Goal: Information Seeking & Learning: Find specific page/section

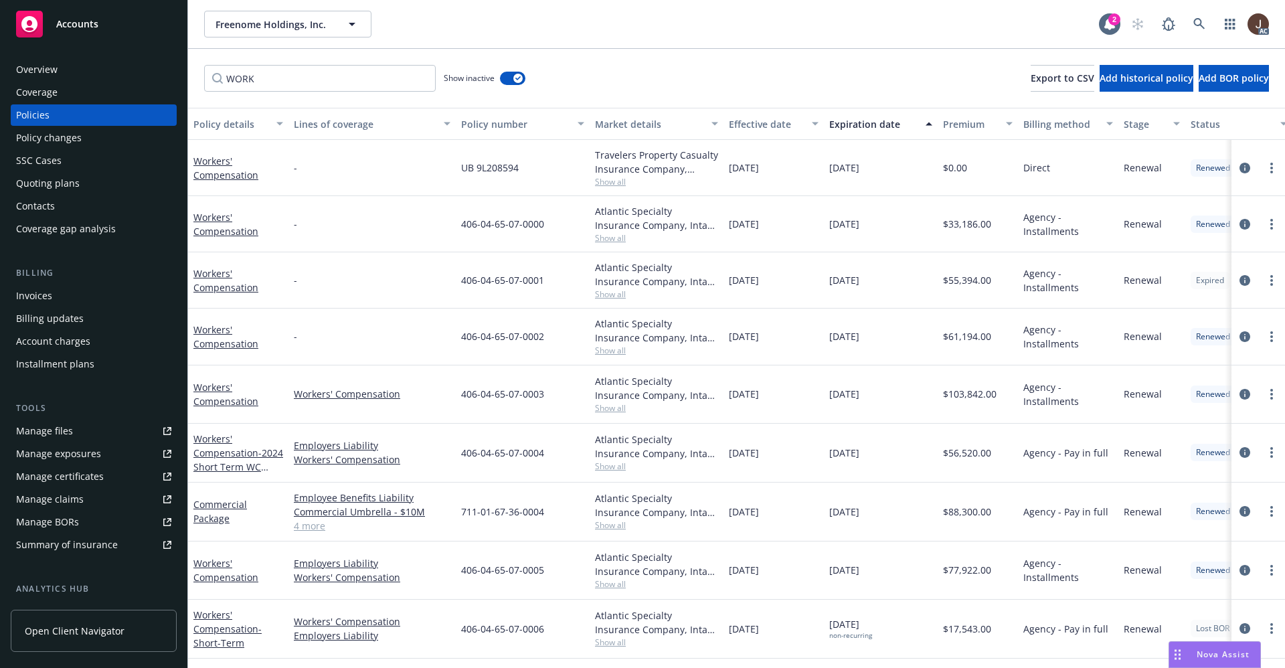
scroll to position [79, 0]
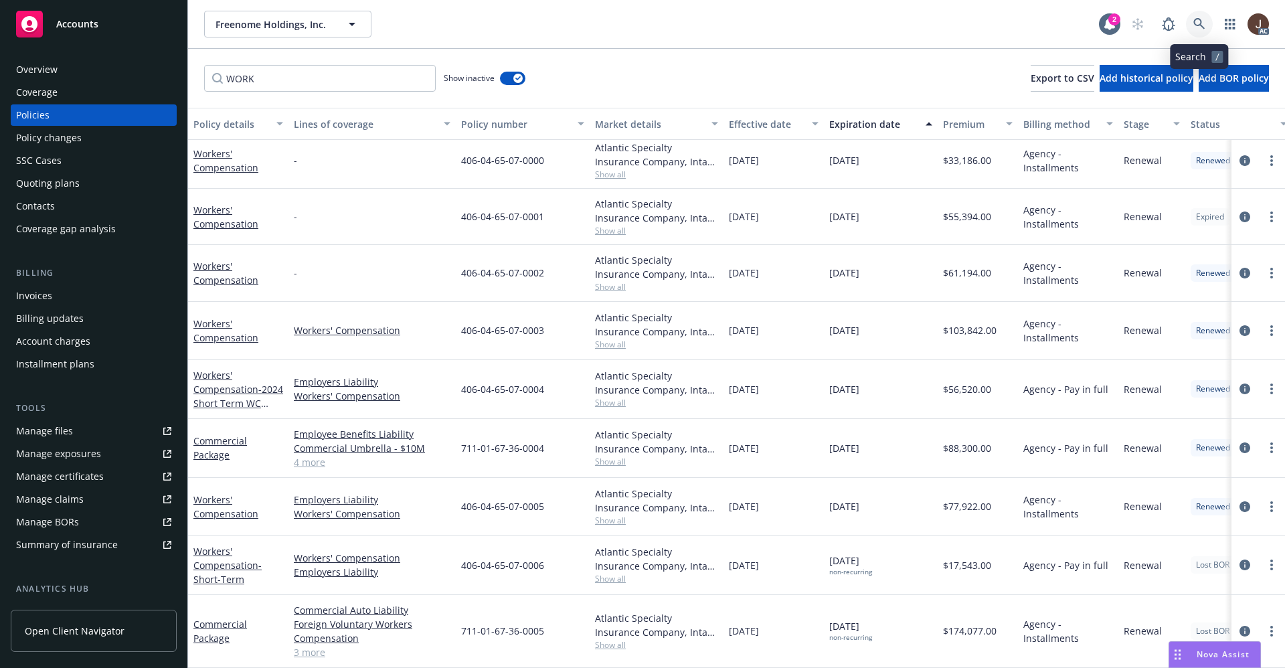
click at [1205, 24] on link at bounding box center [1199, 24] width 27 height 27
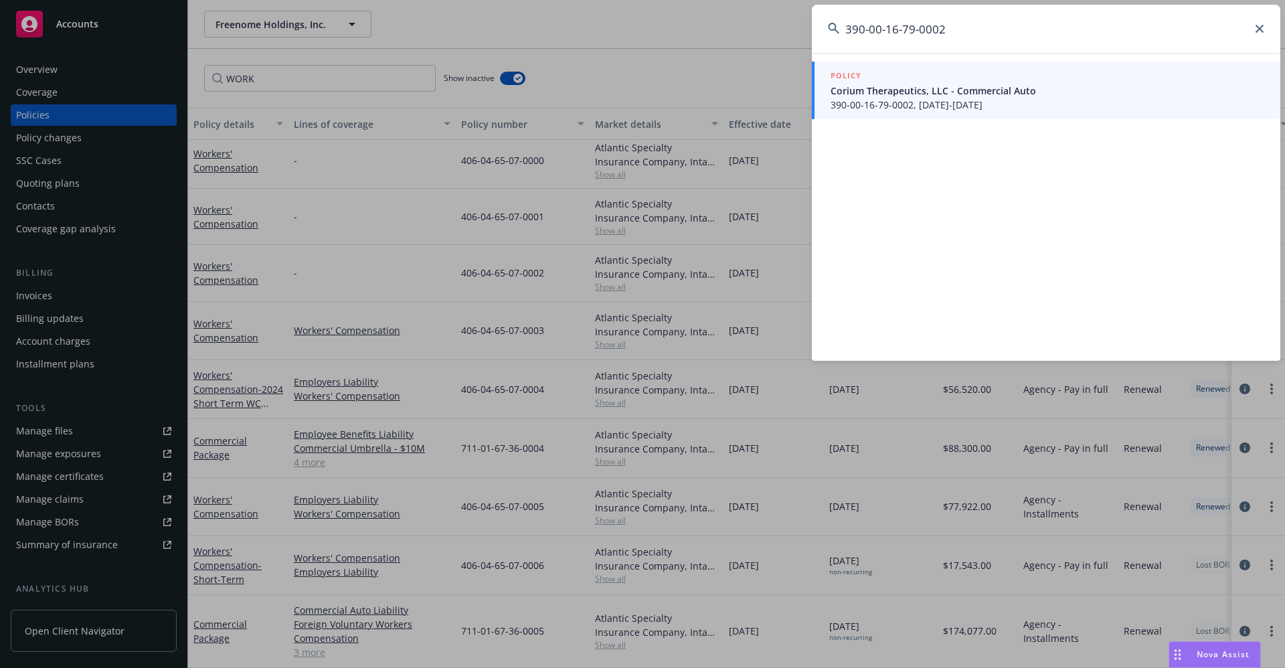
drag, startPoint x: 971, startPoint y: 29, endPoint x: 943, endPoint y: 52, distance: 36.1
click at [798, 28] on div "390-00-16-79-0002 POLICY Corium Therapeutics, LLC - Commercial Auto 390-00-16-7…" at bounding box center [642, 334] width 1285 height 668
paste input "Ryan Turf LLC"
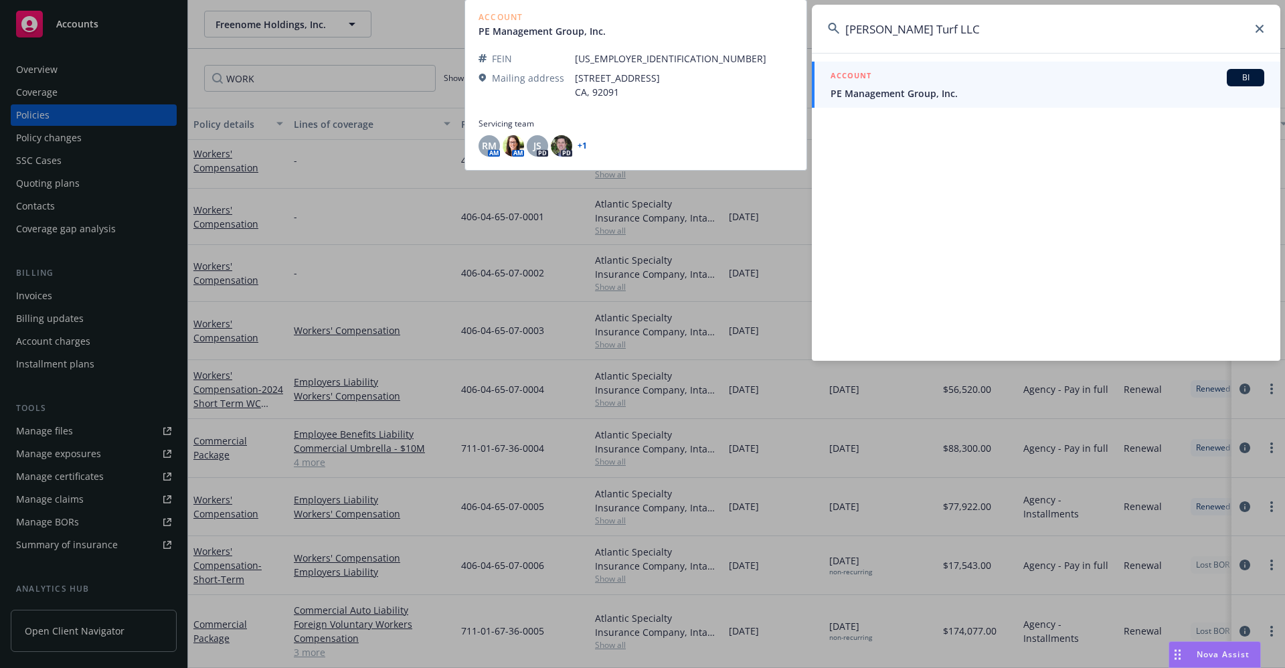
type input "Ryan Turf LLC"
click at [914, 98] on span "PE Management Group, Inc." at bounding box center [1047, 93] width 434 height 14
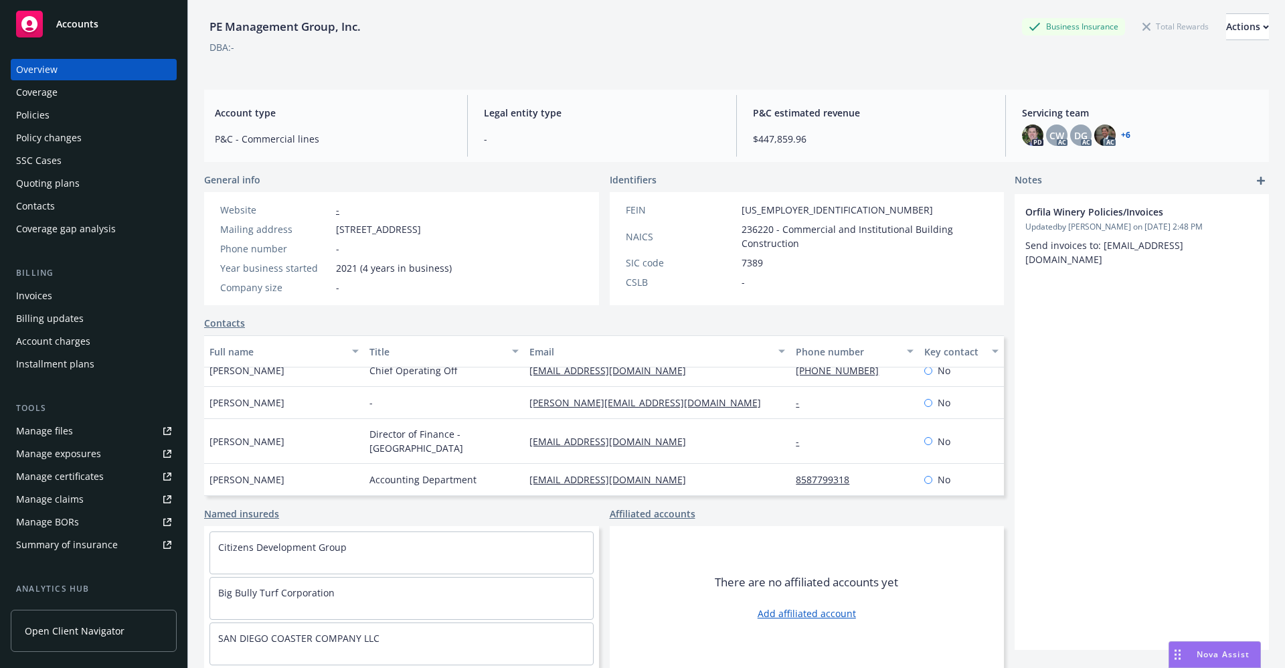
click at [34, 182] on div "Quoting plans" at bounding box center [48, 183] width 64 height 21
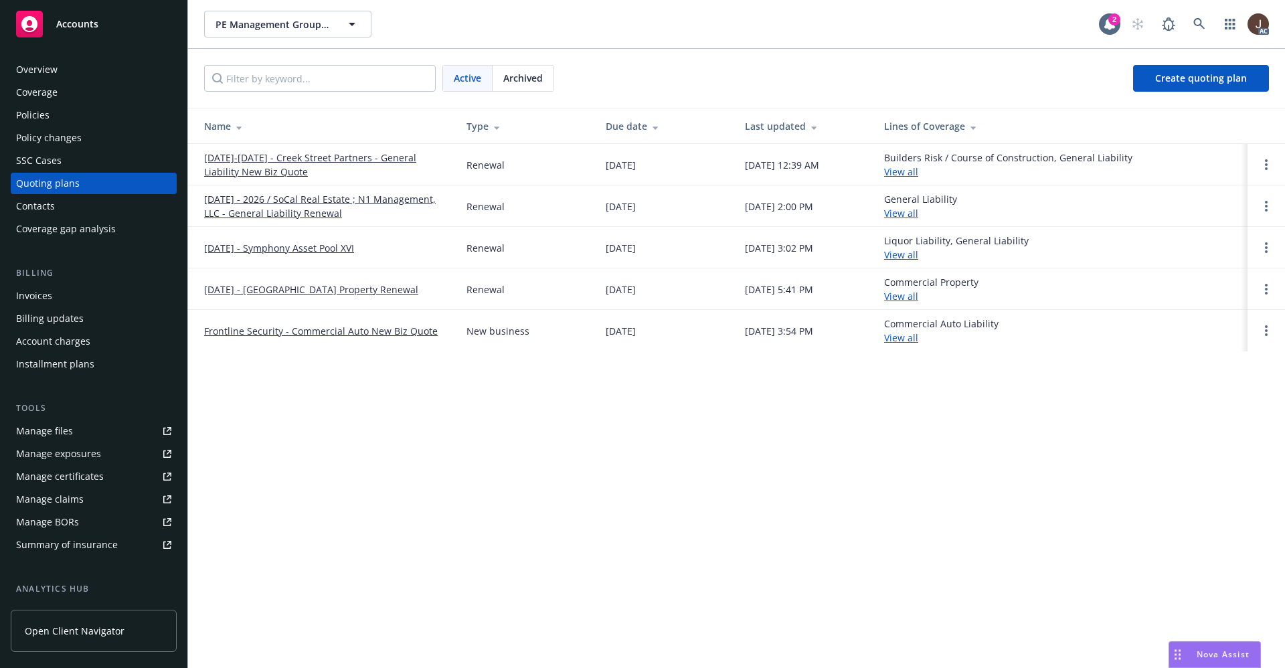
click at [472, 454] on div "PE Management Group, Inc. PE Management Group, Inc. 2 AC Active Archived Create…" at bounding box center [736, 334] width 1097 height 668
click at [314, 201] on link "[DATE] - 2026 / SoCal Real Estate ; N1 Management, LLC - General Liability Rene…" at bounding box center [324, 206] width 241 height 28
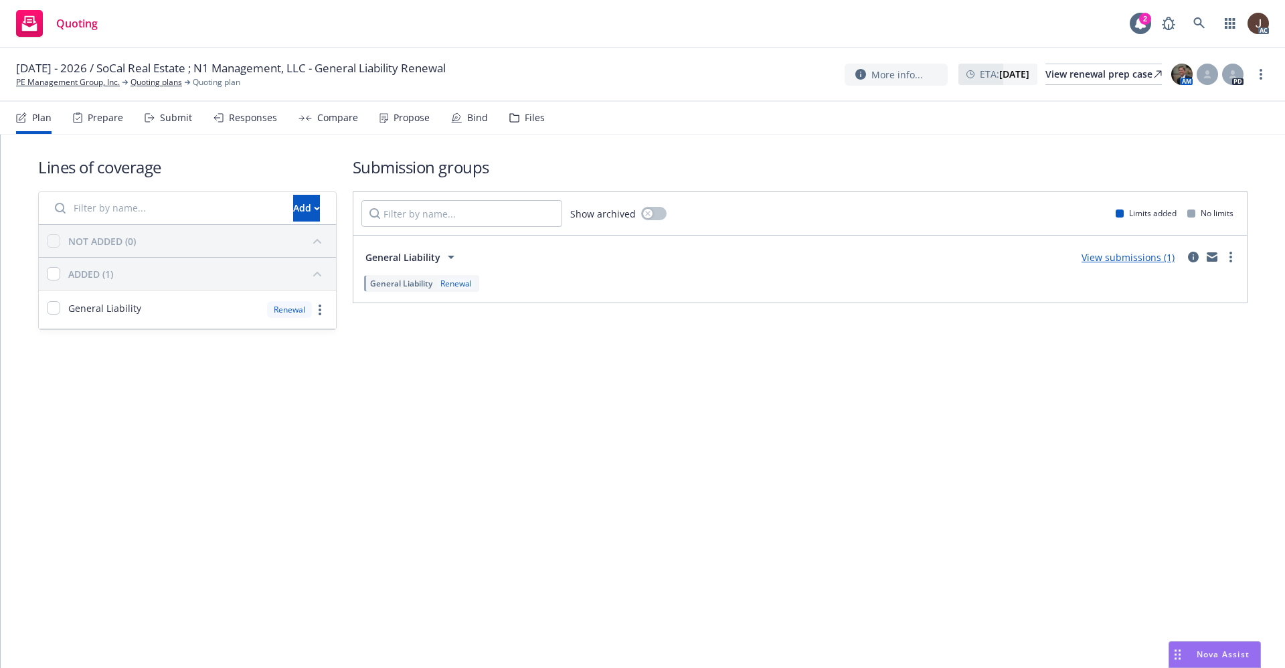
click at [1125, 258] on link "View submissions (1)" at bounding box center [1127, 257] width 93 height 13
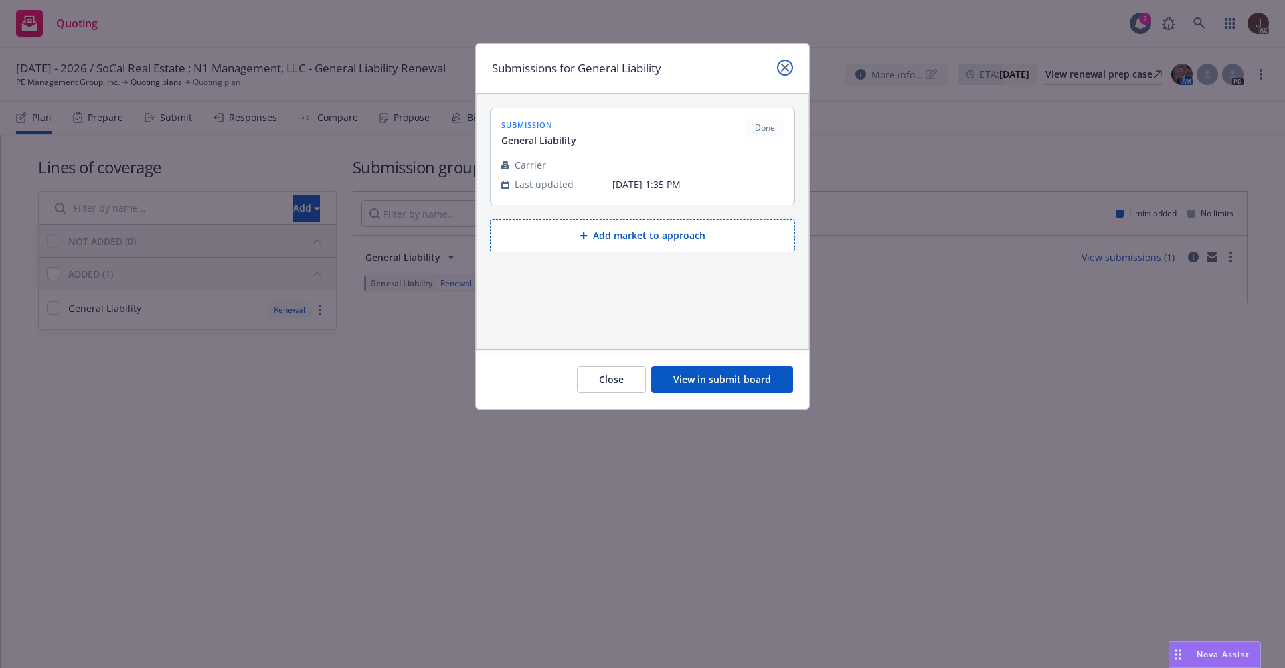
click at [787, 69] on icon "close" at bounding box center [785, 68] width 8 height 8
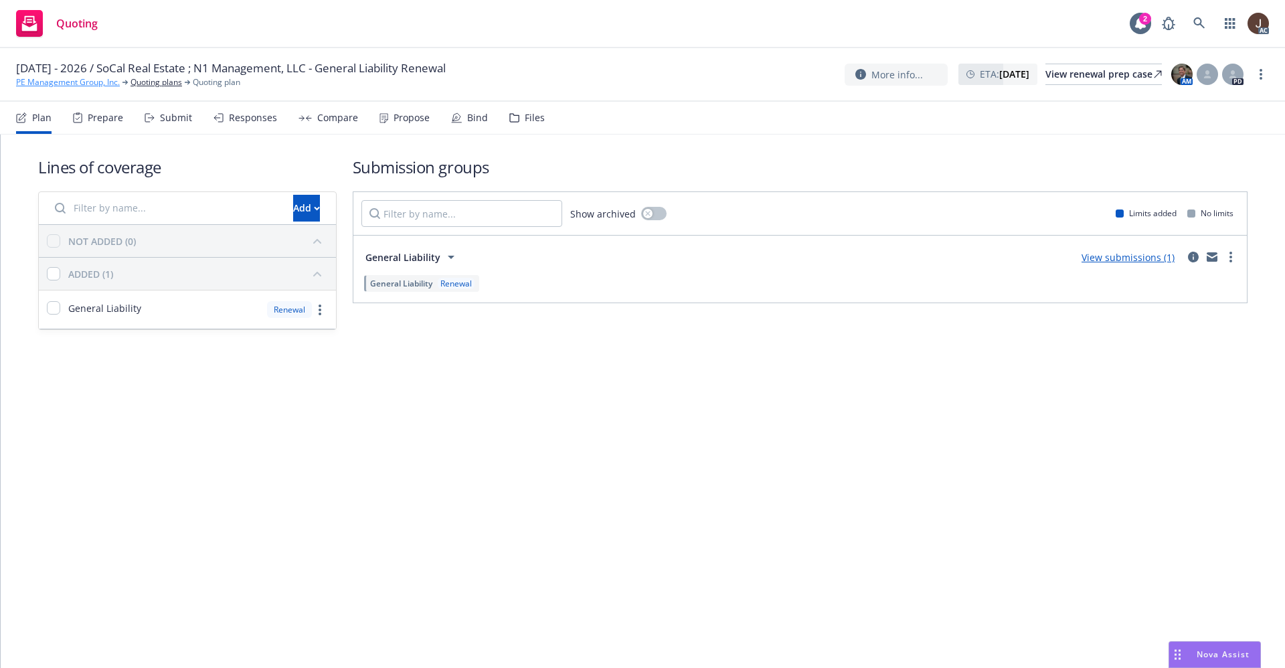
click at [83, 87] on link "PE Management Group, Inc." at bounding box center [68, 82] width 104 height 12
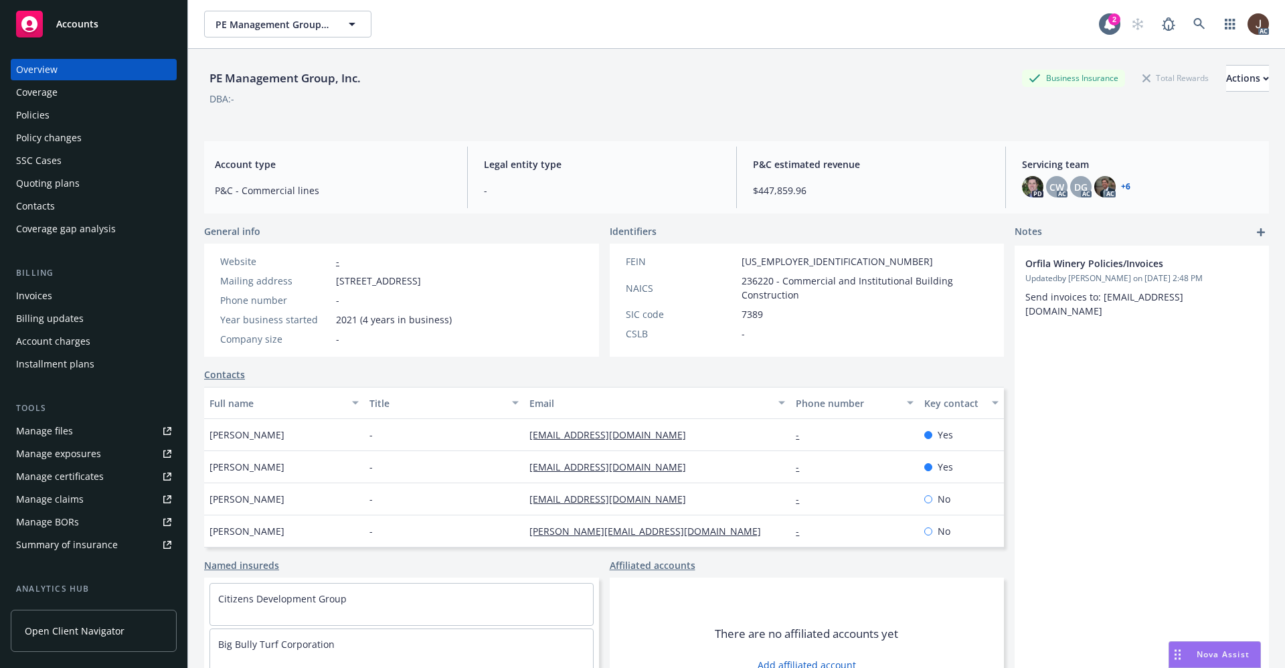
click at [19, 108] on div "Policies" at bounding box center [32, 114] width 33 height 21
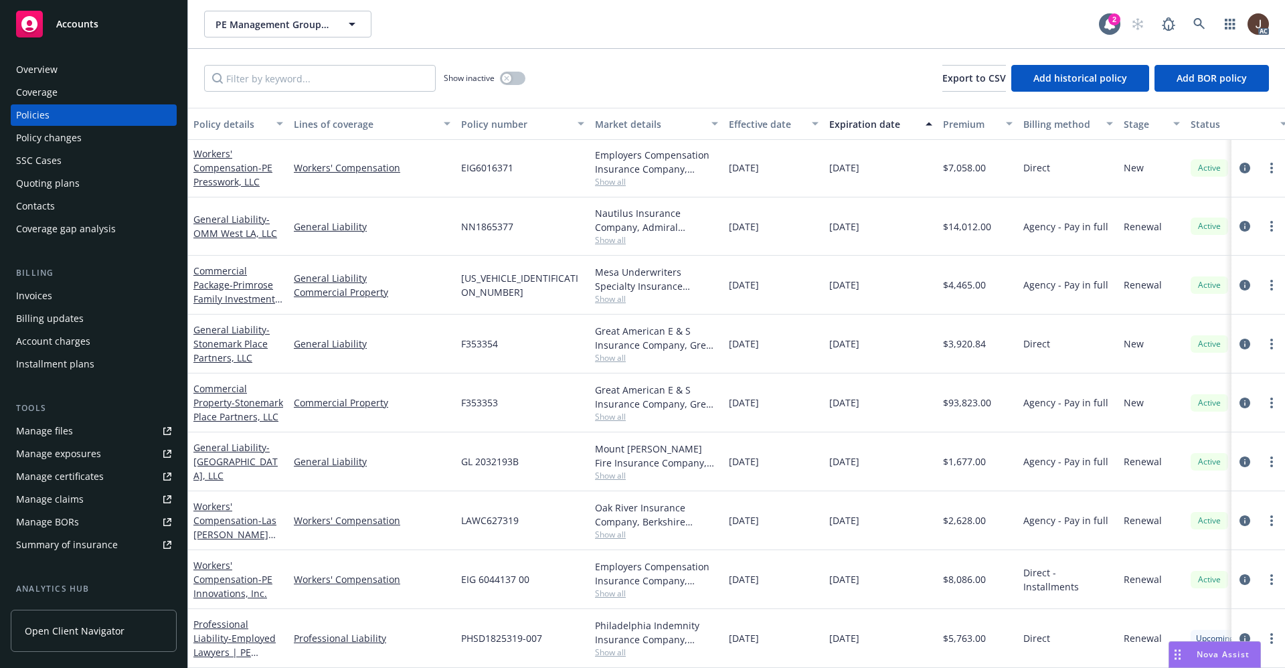
scroll to position [2966, 0]
click at [39, 433] on div "Manage files" at bounding box center [44, 430] width 57 height 21
click at [1198, 15] on link at bounding box center [1199, 24] width 27 height 27
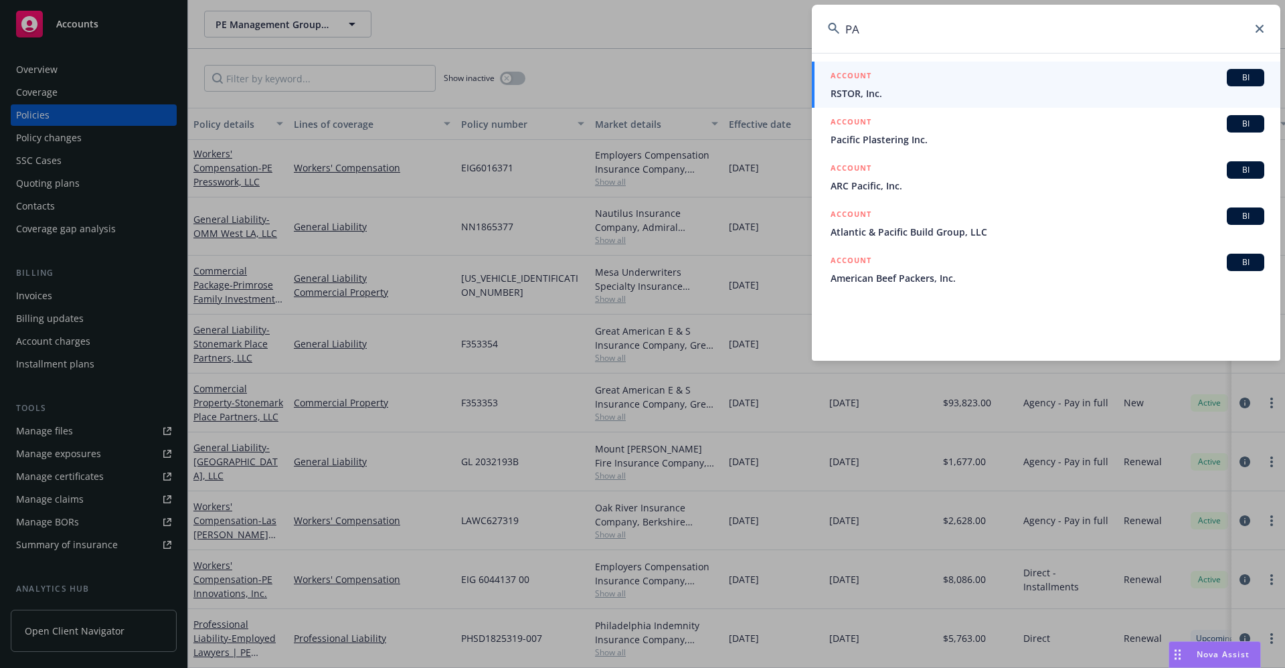
type input "P"
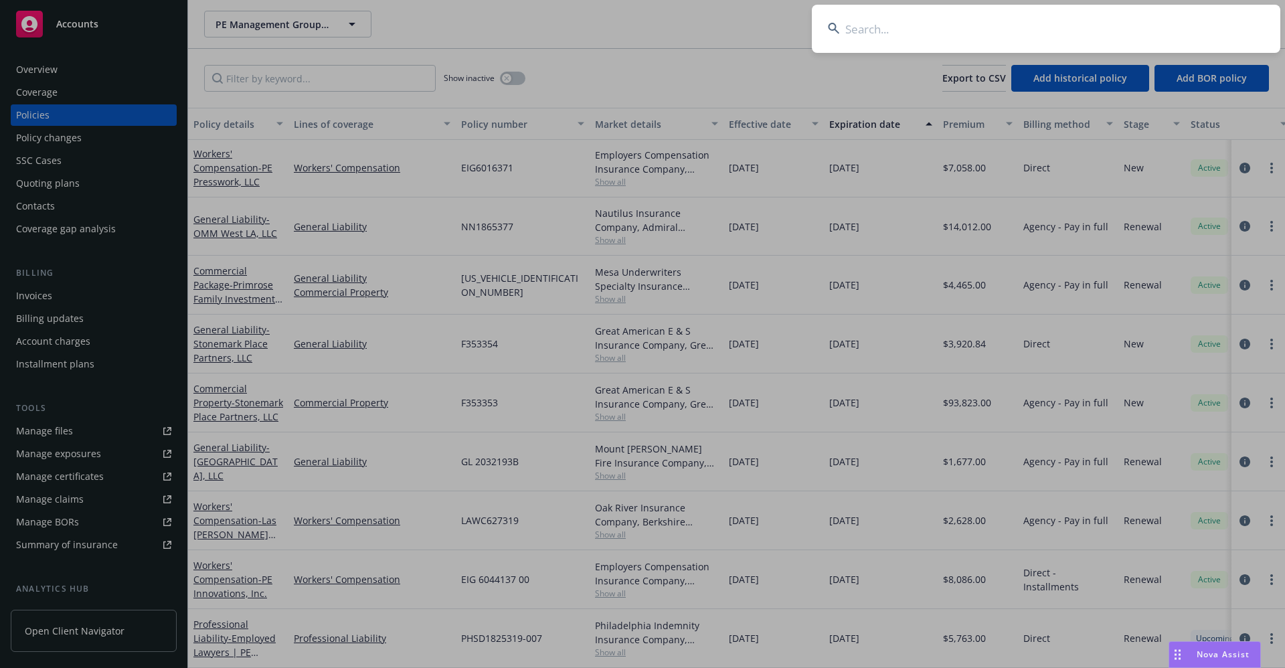
click at [1198, 17] on input at bounding box center [1046, 29] width 468 height 48
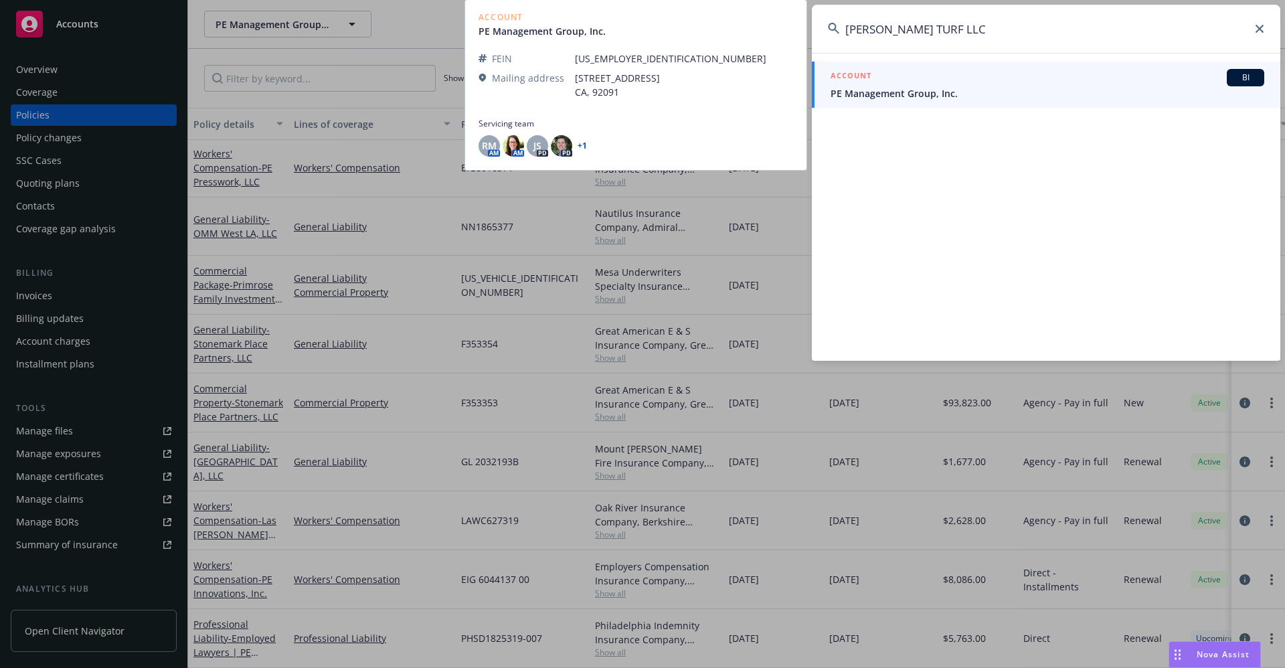
type input "RYAN TURF LLC"
click at [893, 99] on span "PE Management Group, Inc." at bounding box center [1047, 93] width 434 height 14
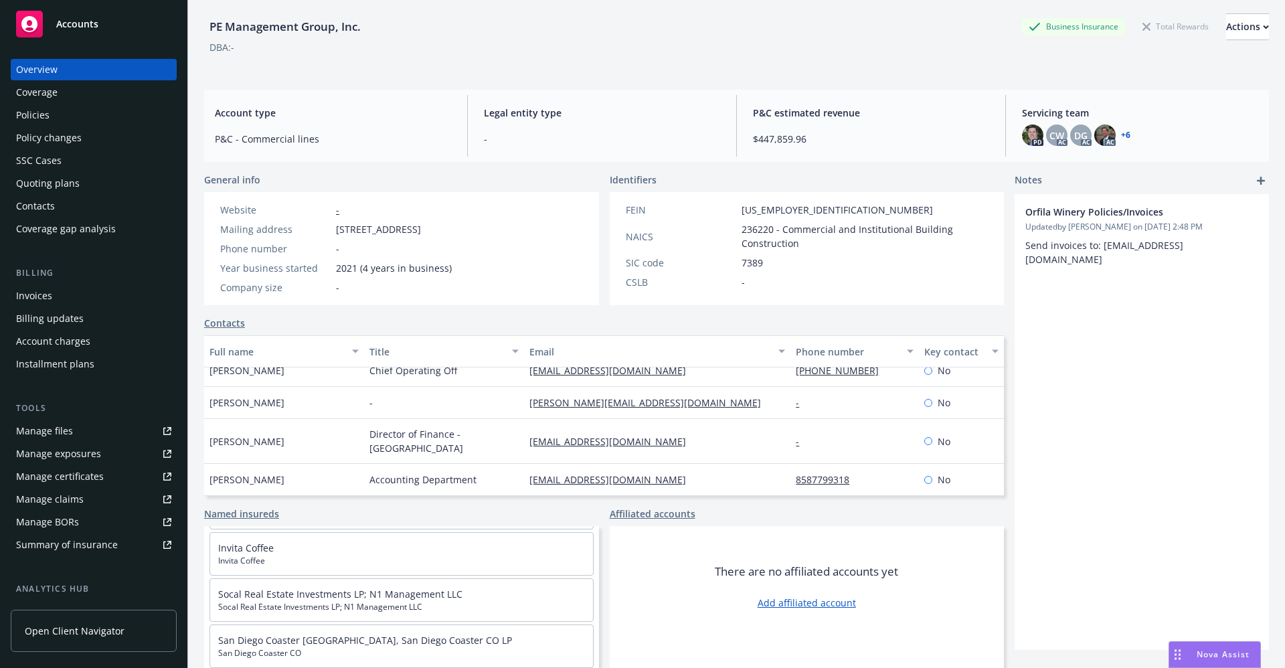
click at [21, 112] on div "Policies" at bounding box center [32, 114] width 33 height 21
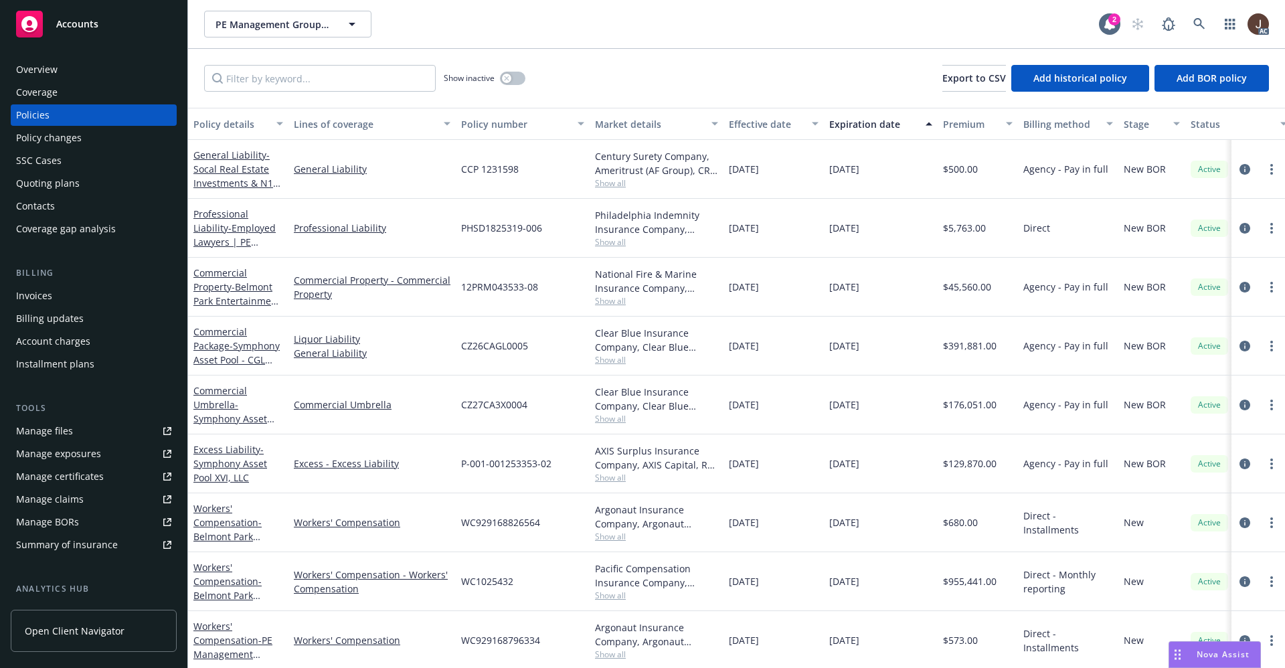
scroll to position [100, 0]
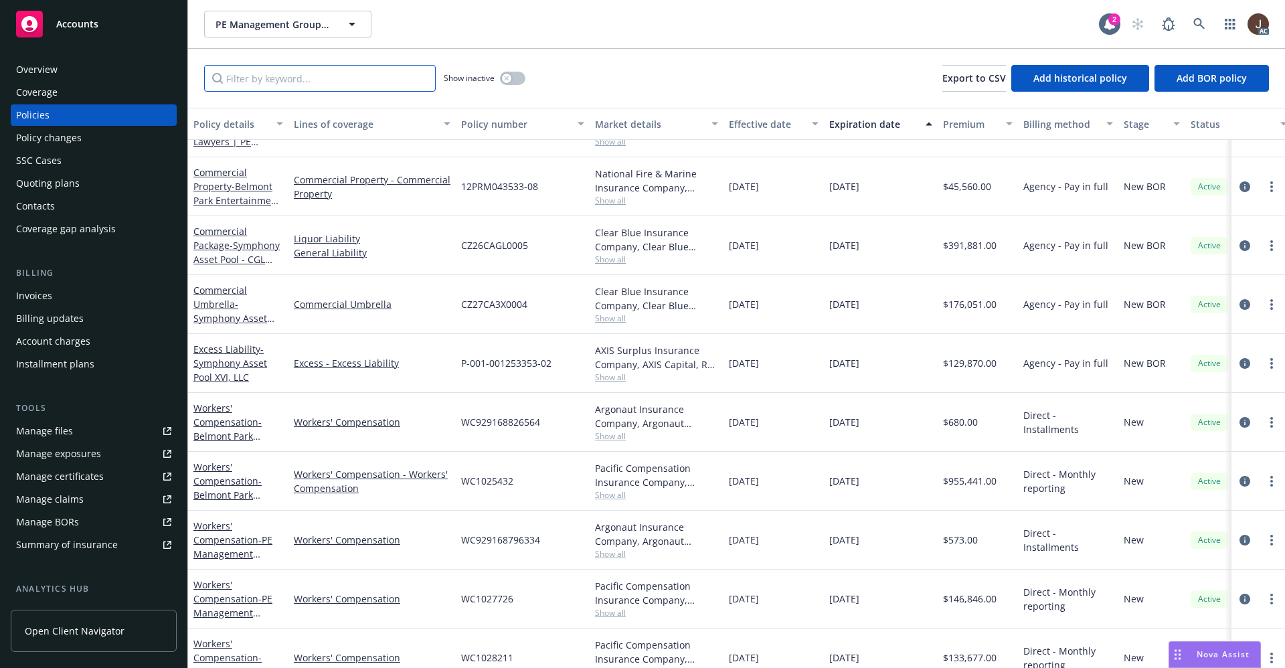
click at [253, 80] on input "Filter by keyword..." at bounding box center [320, 78] width 232 height 27
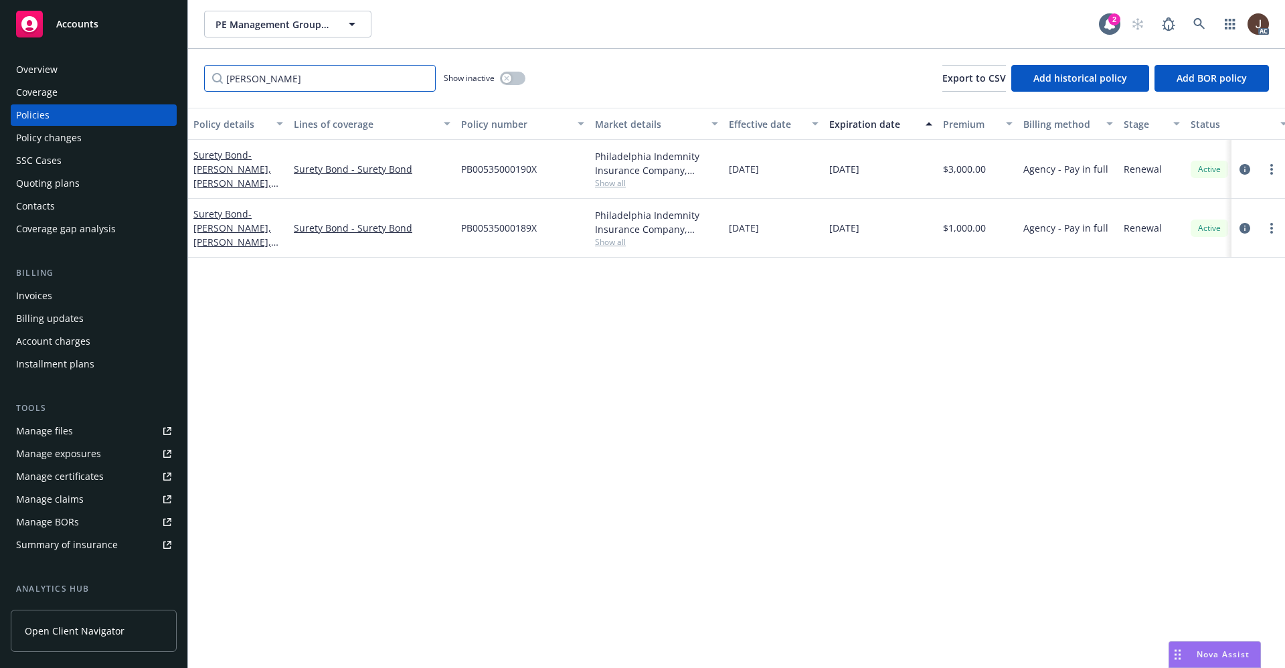
scroll to position [0, 0]
type input "R"
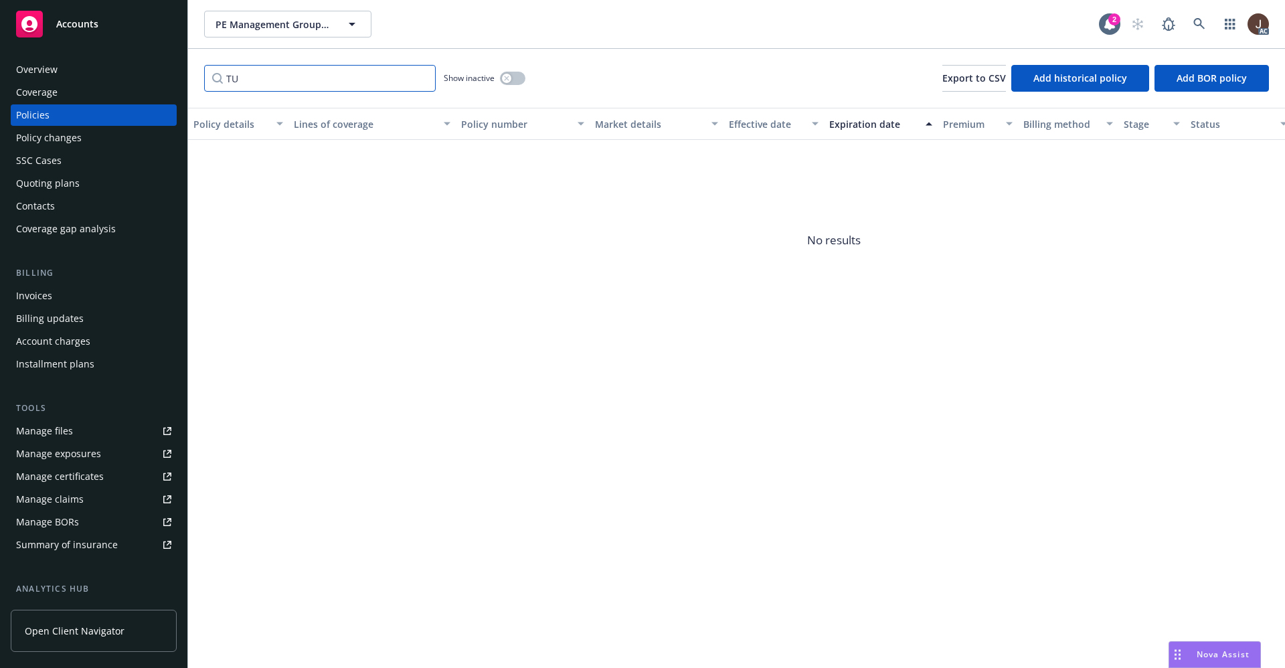
type input "T"
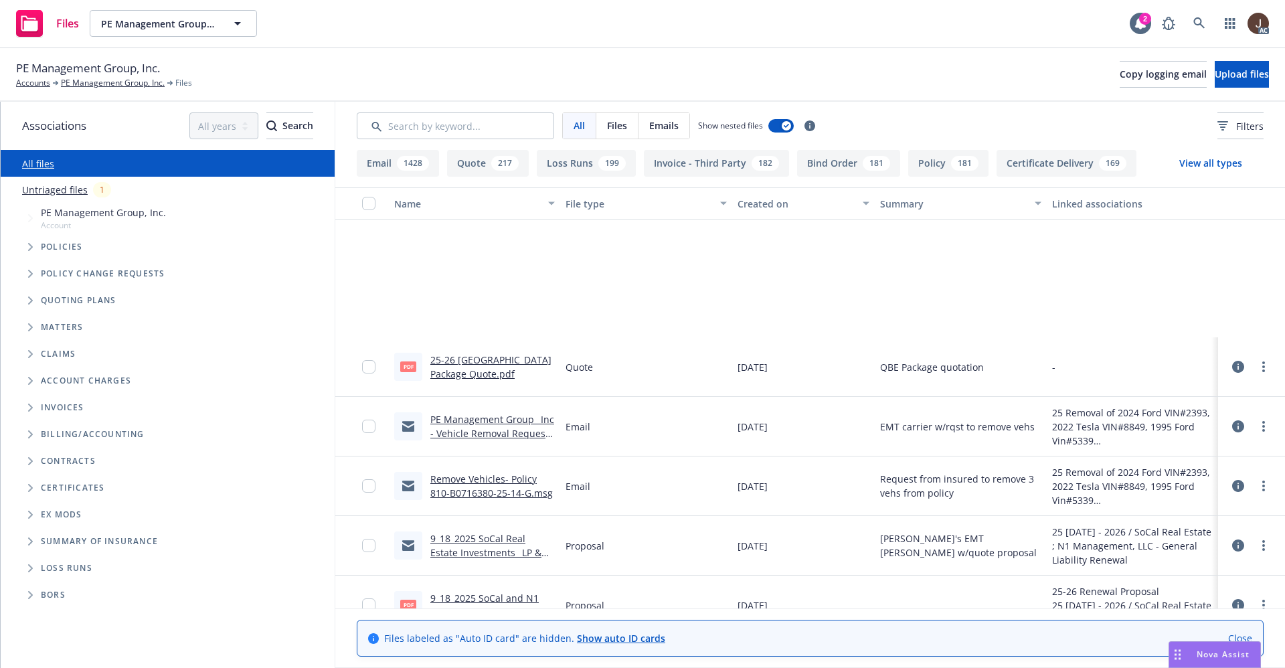
scroll to position [201, 0]
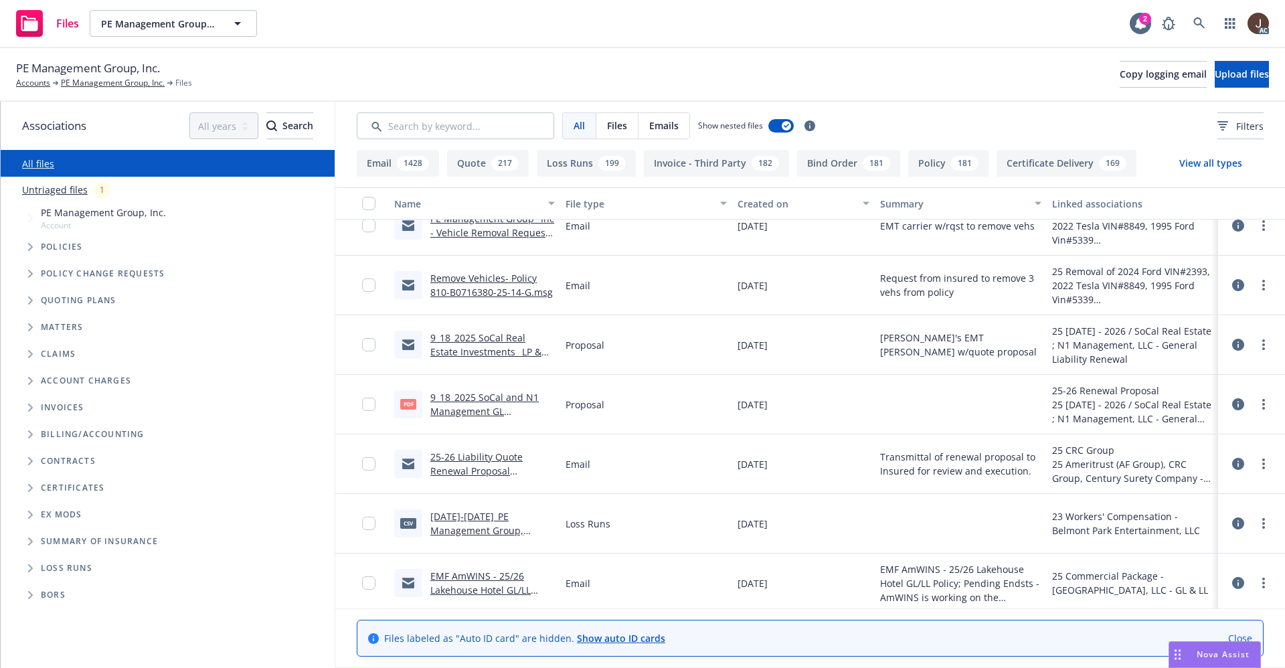
click at [802, 70] on div "PE Management Group, Inc. Accounts PE Management Group, Inc. Files Copy logging…" at bounding box center [642, 74] width 1253 height 29
click at [376, 41] on div "Files PE Management Group, Inc. PE Management Group, Inc. 2 AC" at bounding box center [642, 24] width 1285 height 48
